Goal: Task Accomplishment & Management: Use online tool/utility

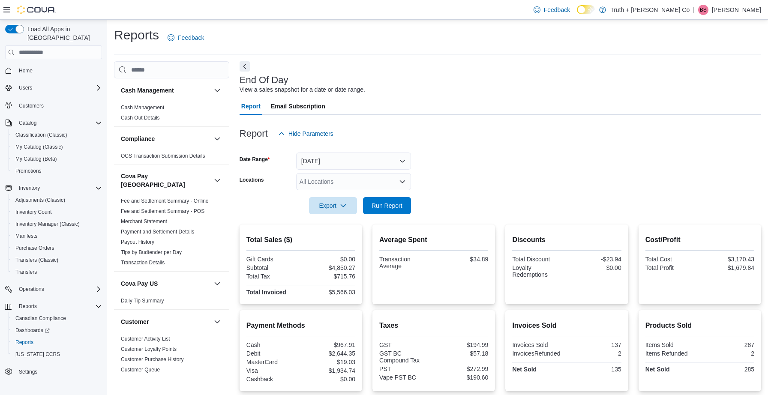
scroll to position [19, 0]
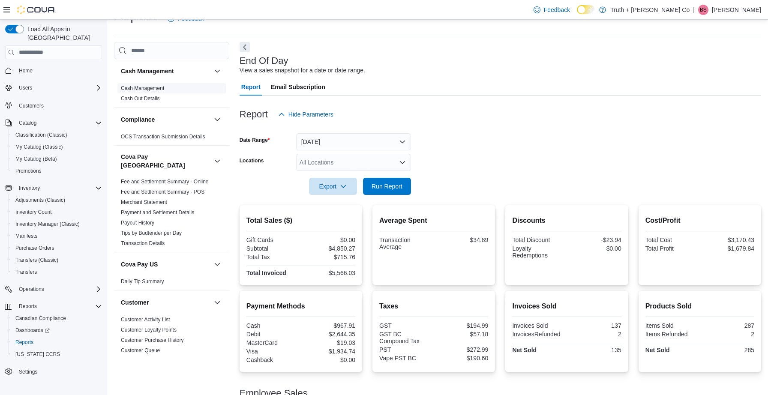
click at [145, 88] on link "Cash Management" at bounding box center [142, 88] width 43 height 6
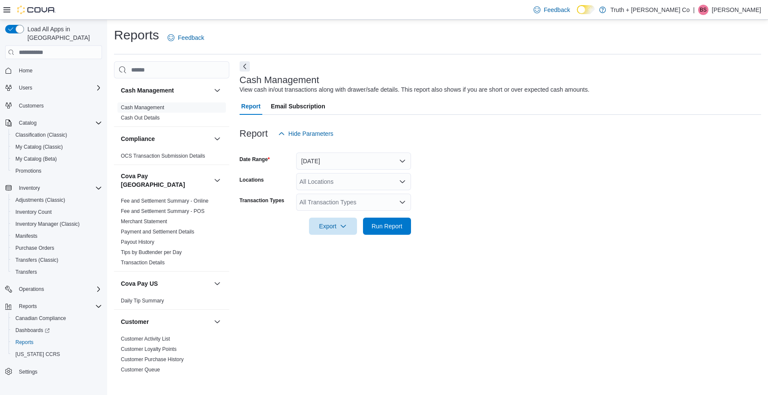
click at [405, 160] on button "[DATE]" at bounding box center [353, 161] width 115 height 17
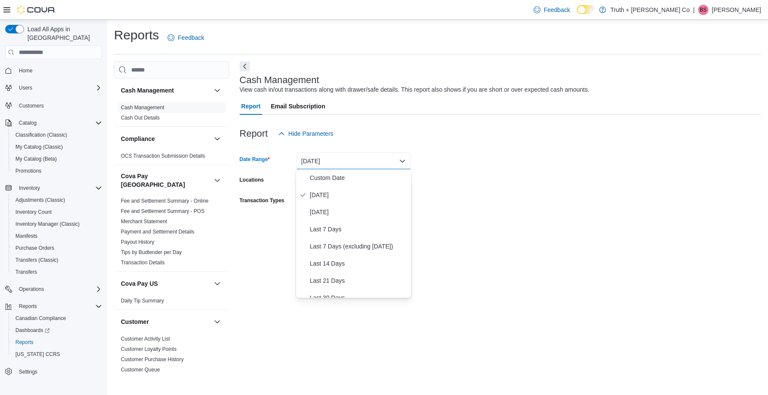
click at [405, 160] on button "[DATE]" at bounding box center [353, 161] width 115 height 17
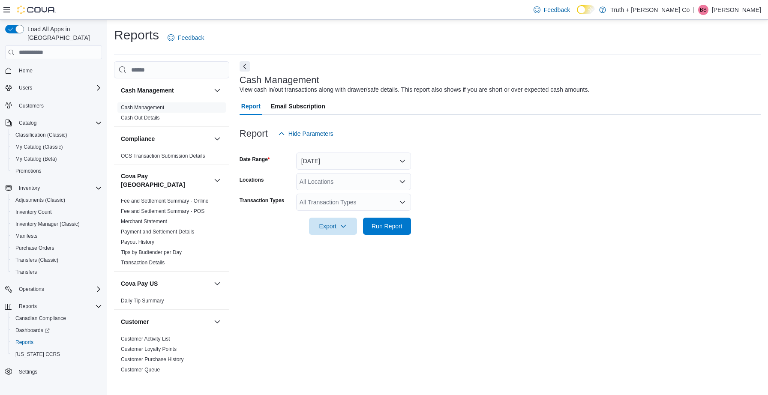
click at [404, 161] on button "[DATE]" at bounding box center [353, 161] width 115 height 17
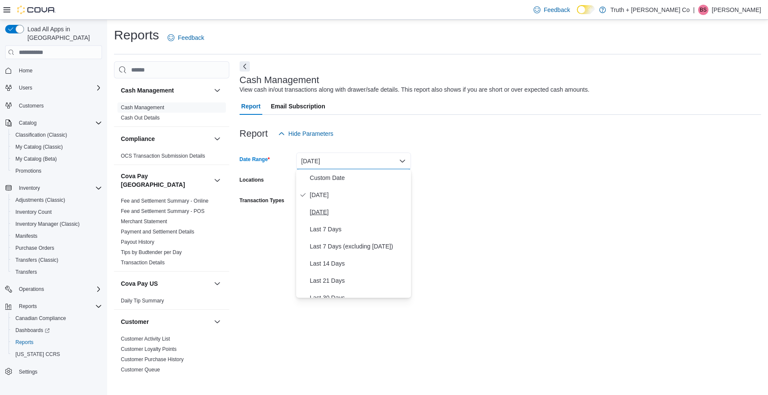
click at [330, 213] on span "[DATE]" at bounding box center [359, 212] width 98 height 10
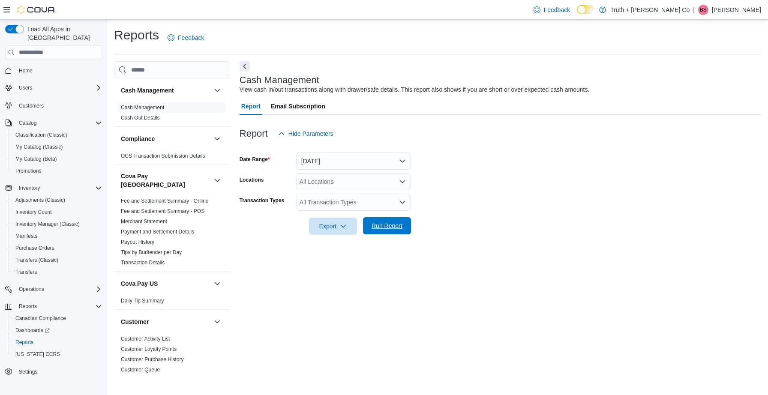
click at [380, 228] on span "Run Report" at bounding box center [387, 226] width 31 height 9
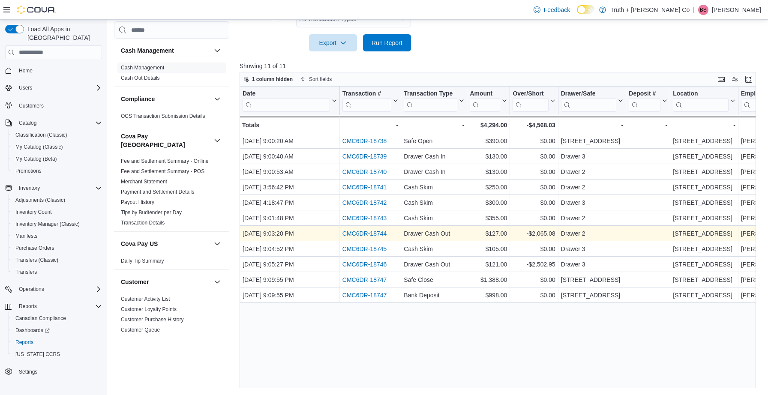
scroll to position [183, 0]
